Goal: Information Seeking & Learning: Get advice/opinions

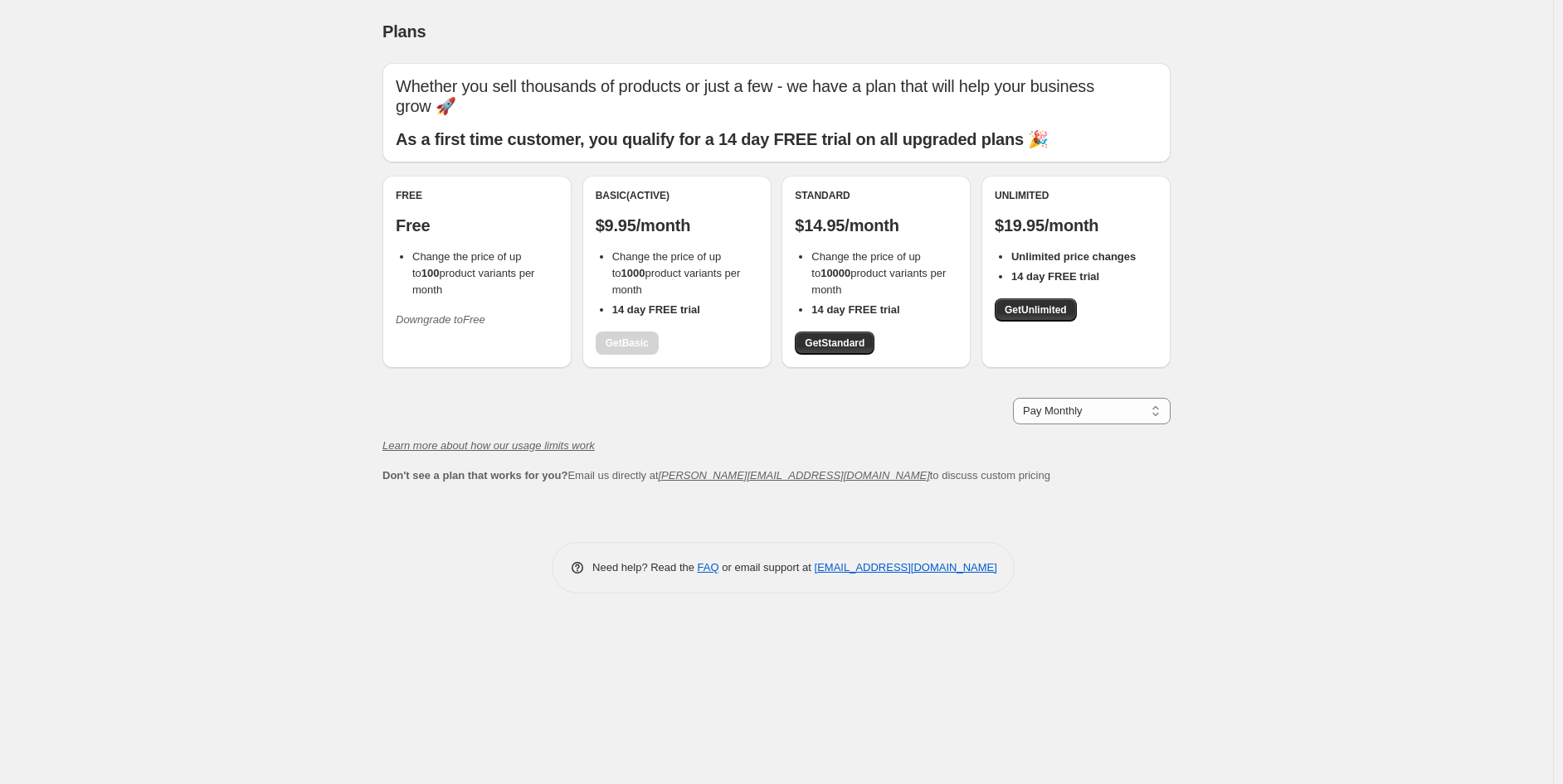
click at [623, 348] on div "Basic (Active) $9.95/month Change the price of up to 1000 product variants per …" at bounding box center [677, 272] width 162 height 165
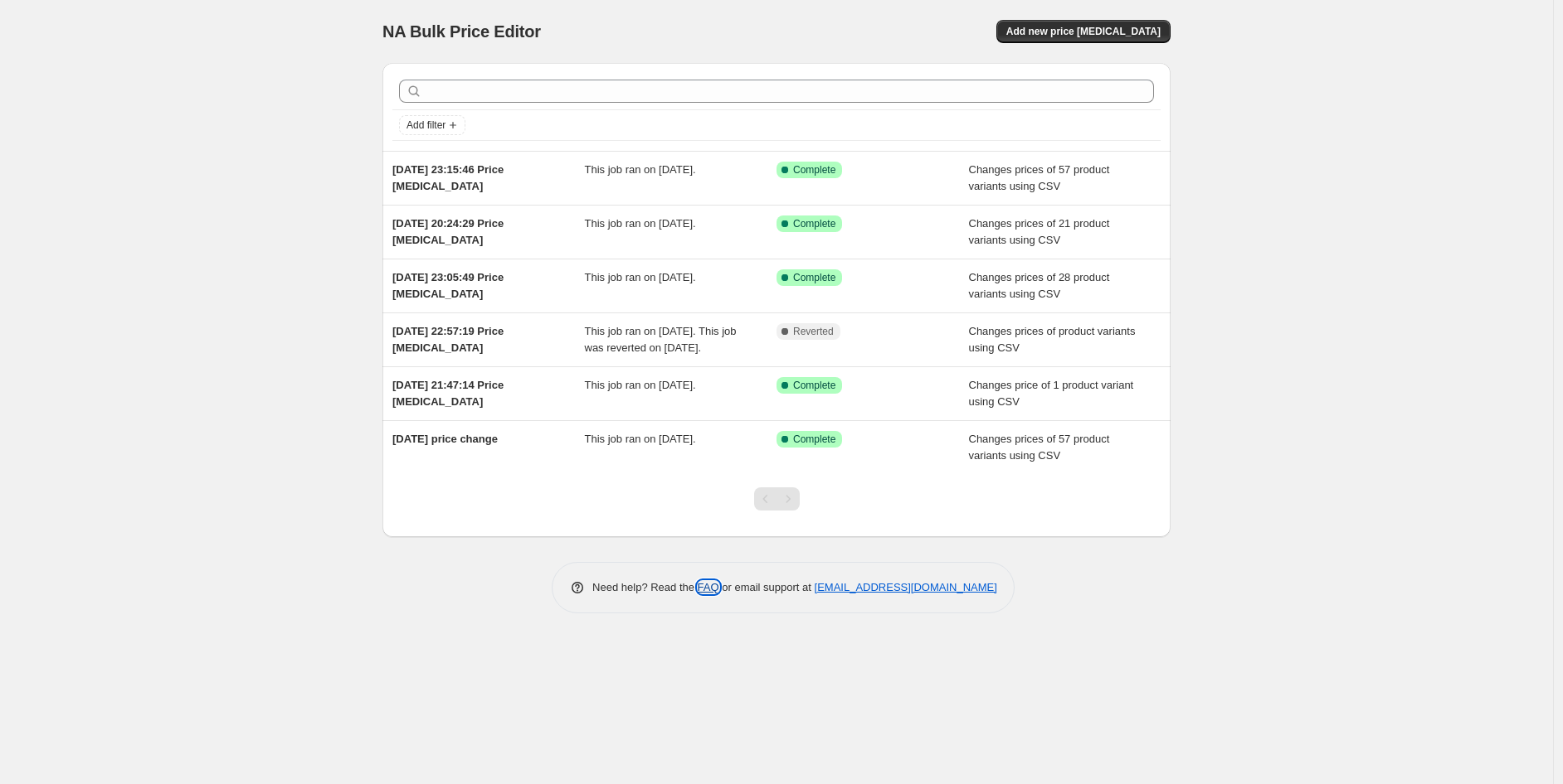
click at [708, 594] on link "FAQ" at bounding box center [709, 587] width 22 height 12
